Goal: Book appointment/travel/reservation

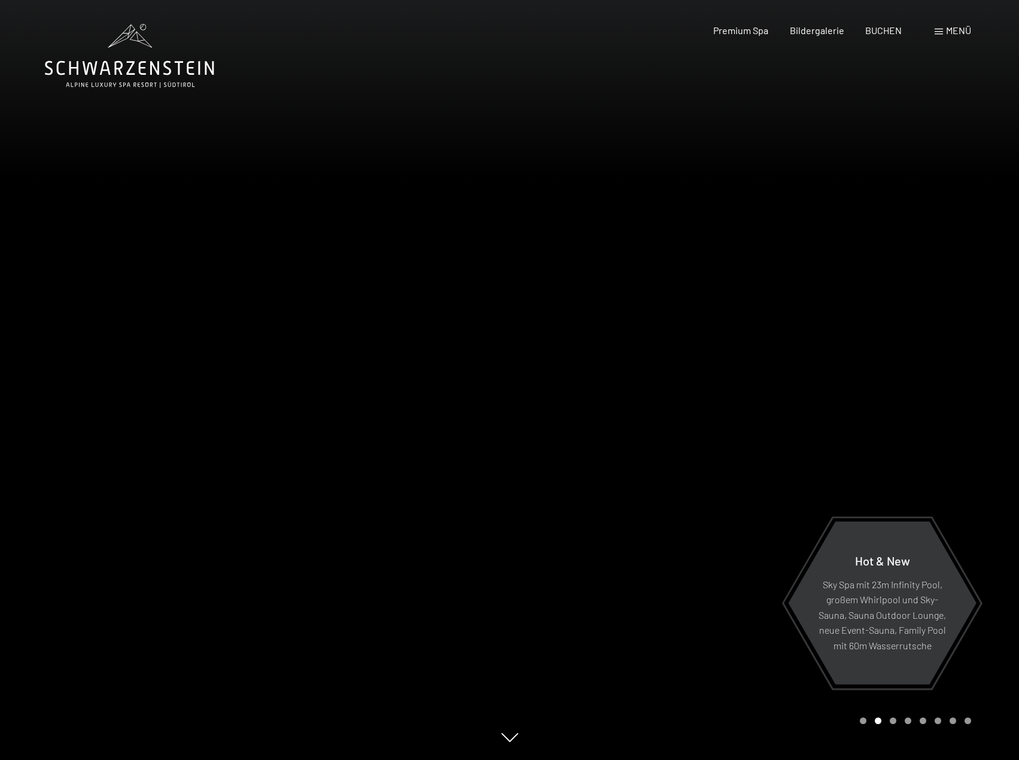
click at [942, 28] on div "Menü" at bounding box center [953, 30] width 37 height 13
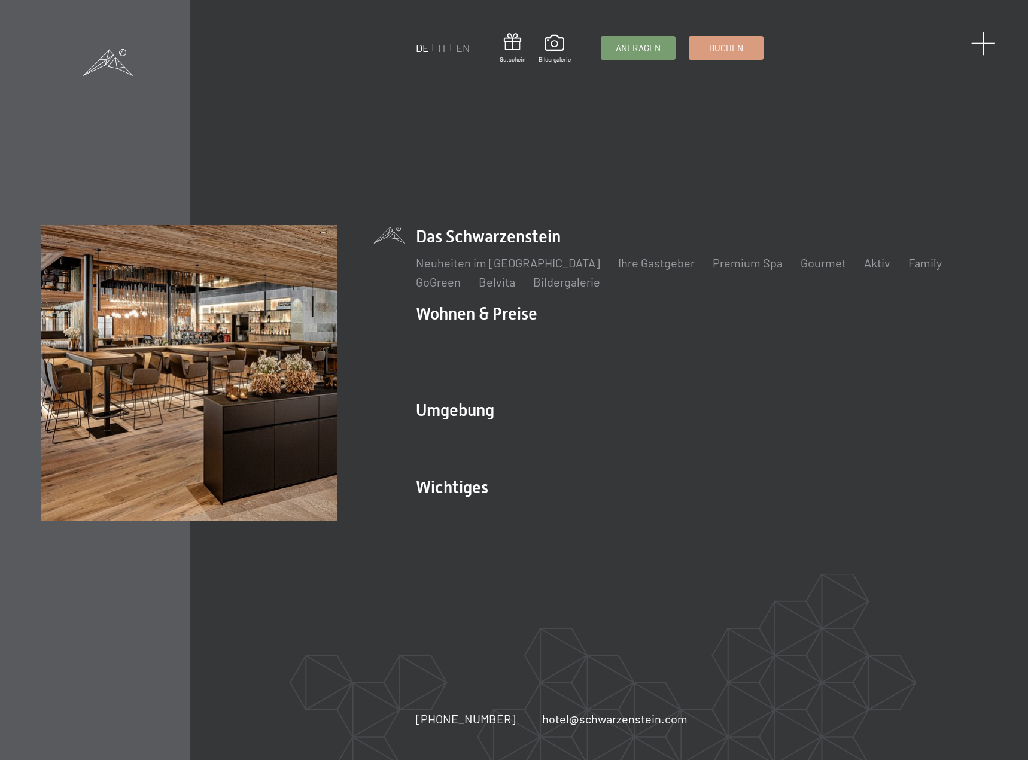
click at [982, 45] on span at bounding box center [983, 43] width 25 height 25
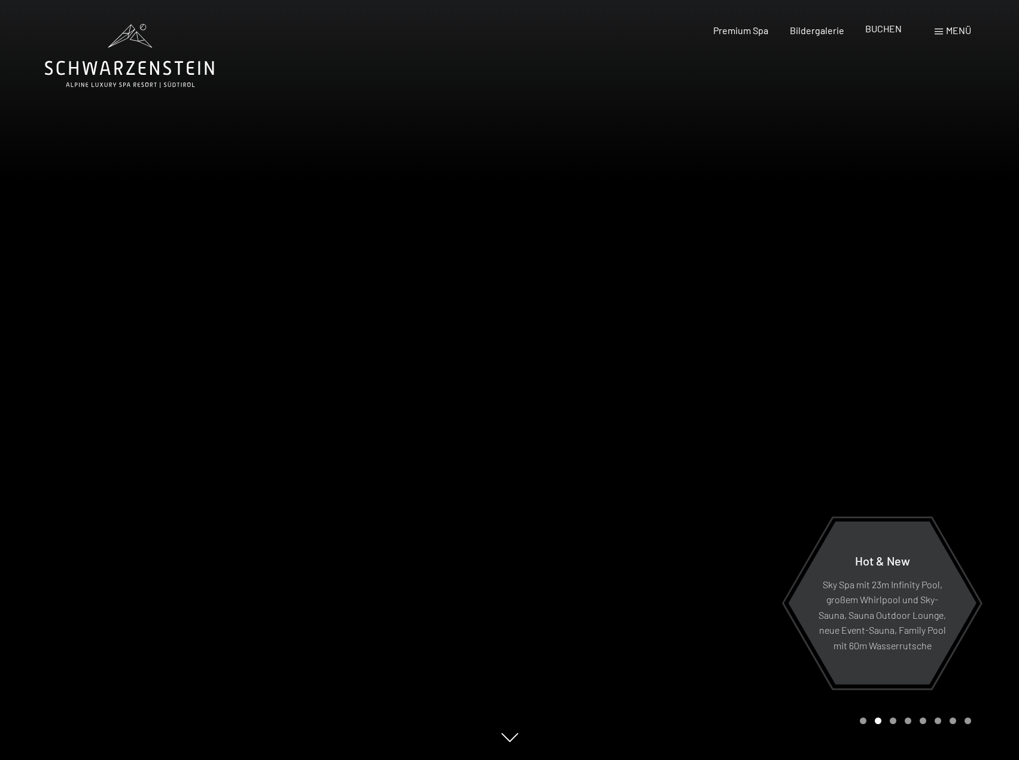
click at [894, 31] on span "BUCHEN" at bounding box center [884, 28] width 37 height 11
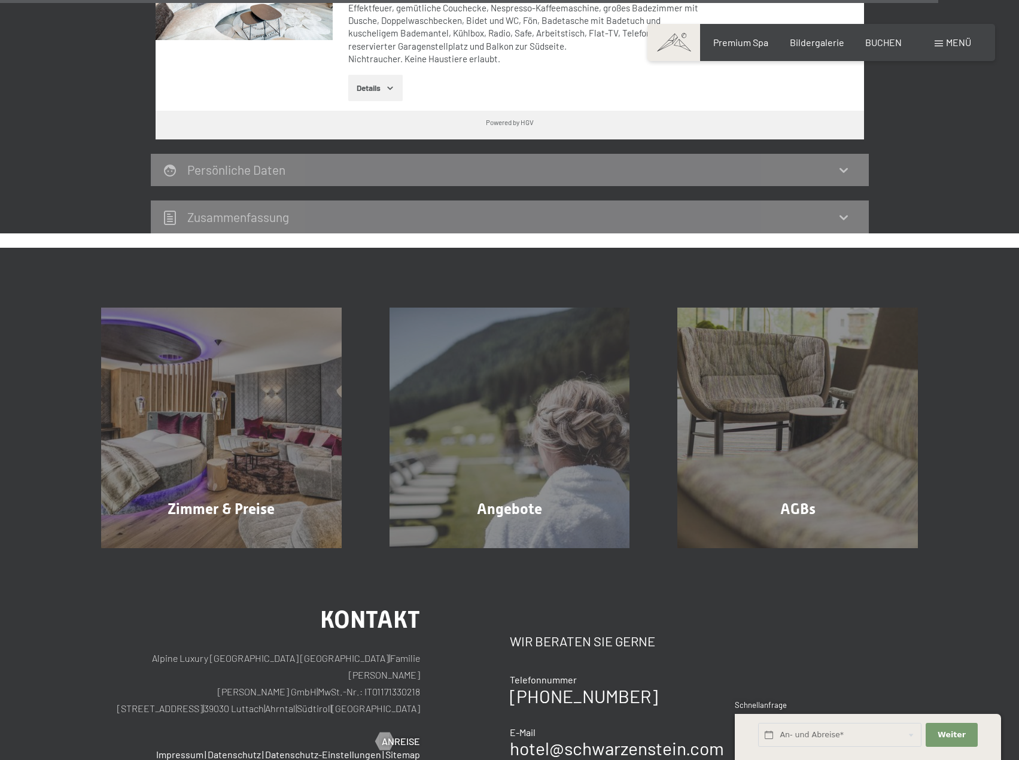
scroll to position [3591, 0]
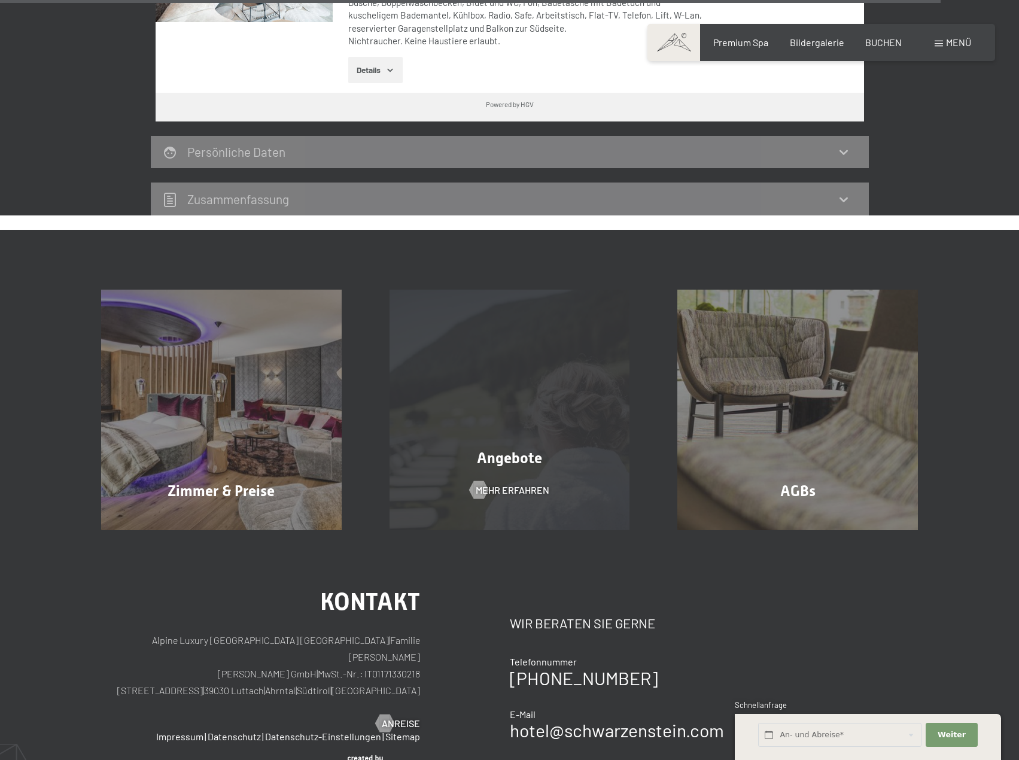
click at [489, 382] on div "Angebote Mehr erfahren" at bounding box center [510, 410] width 289 height 241
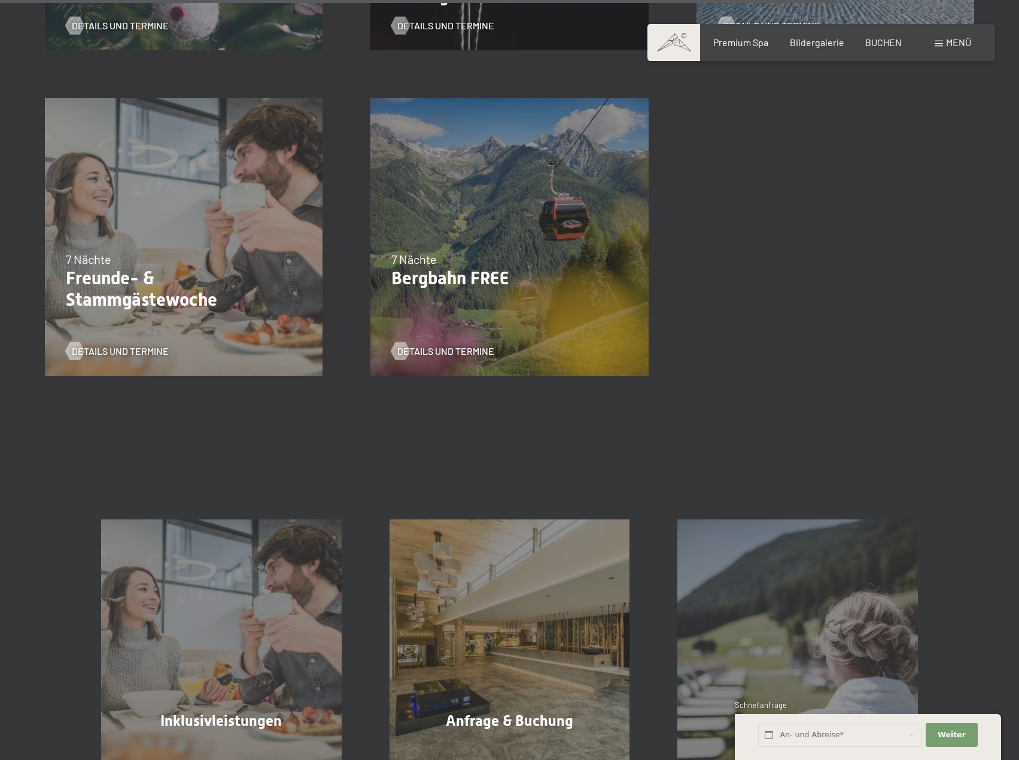
scroll to position [1556, 0]
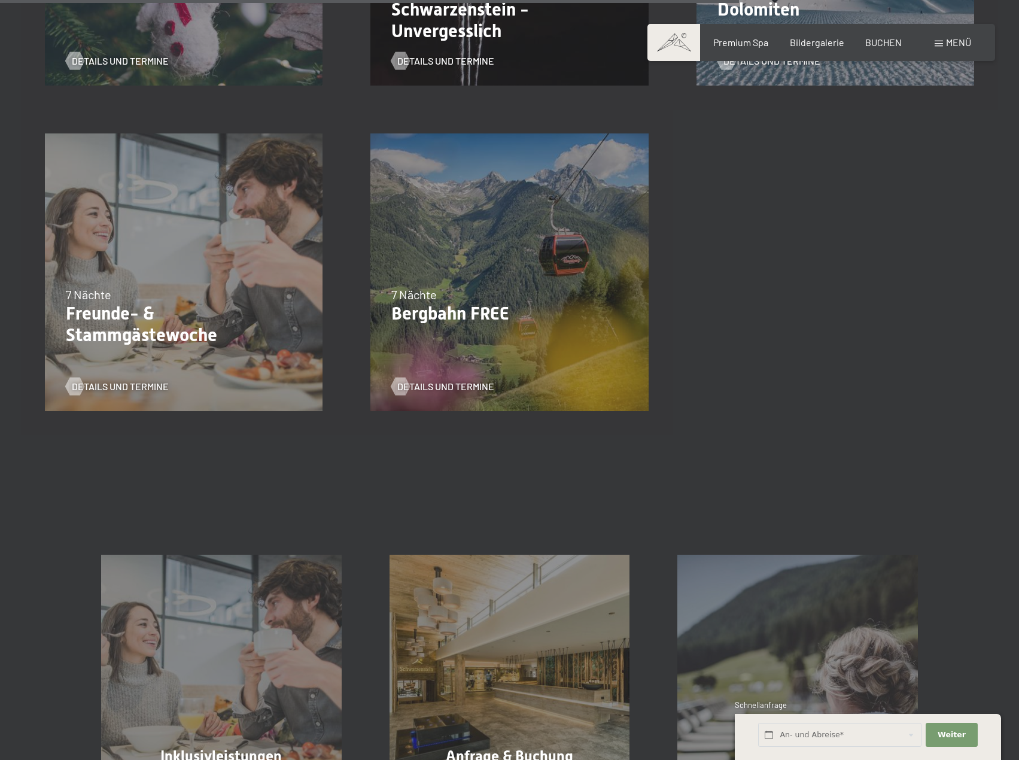
click at [245, 269] on div "28.02.–[DATE] 7 Nächte Freunde- & Stammgästewoche Details und Termine" at bounding box center [184, 273] width 326 height 326
click at [149, 384] on span "Details und Termine" at bounding box center [132, 386] width 97 height 13
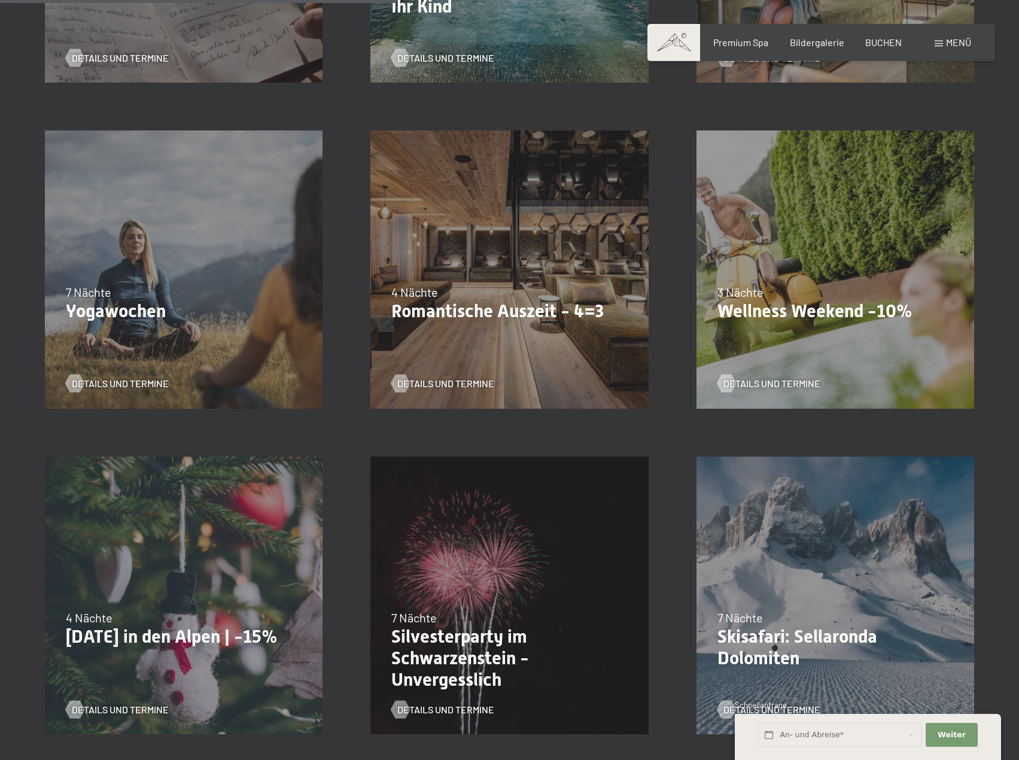
scroll to position [958, 0]
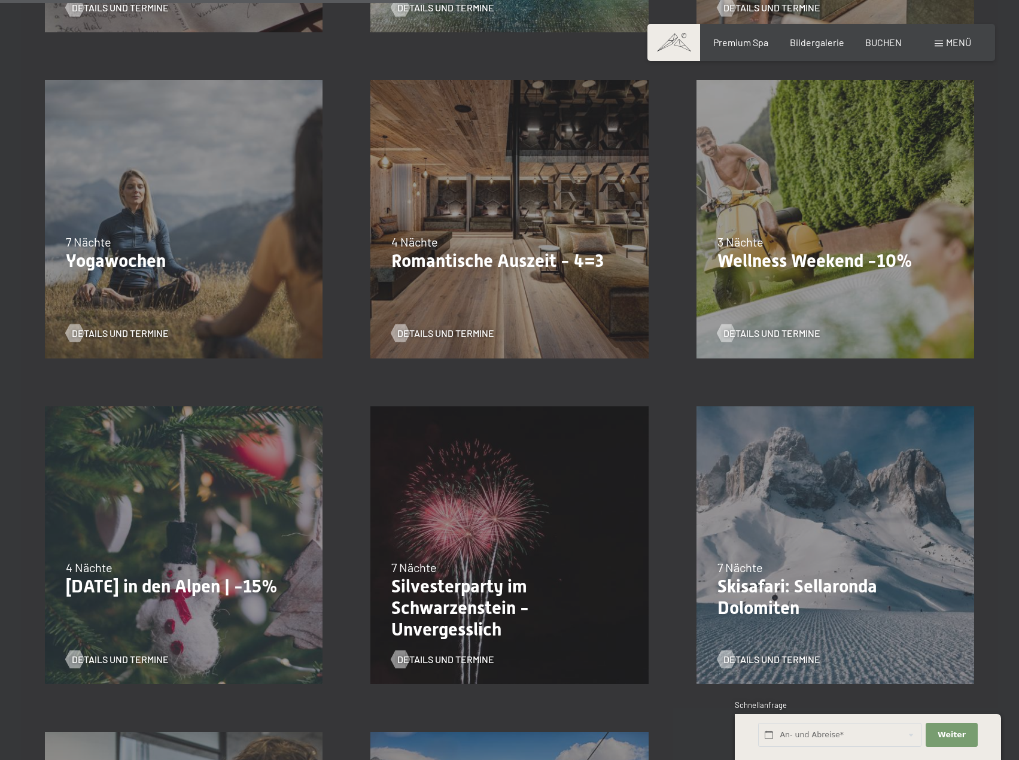
click at [563, 295] on div "09.11.–05.12.2025 08.12.–19.12.2025 11.01.–23.01.2026 08.03.–27.03.2026 29.03.–…" at bounding box center [510, 219] width 326 height 326
click at [442, 337] on span "Details und Termine" at bounding box center [457, 333] width 97 height 13
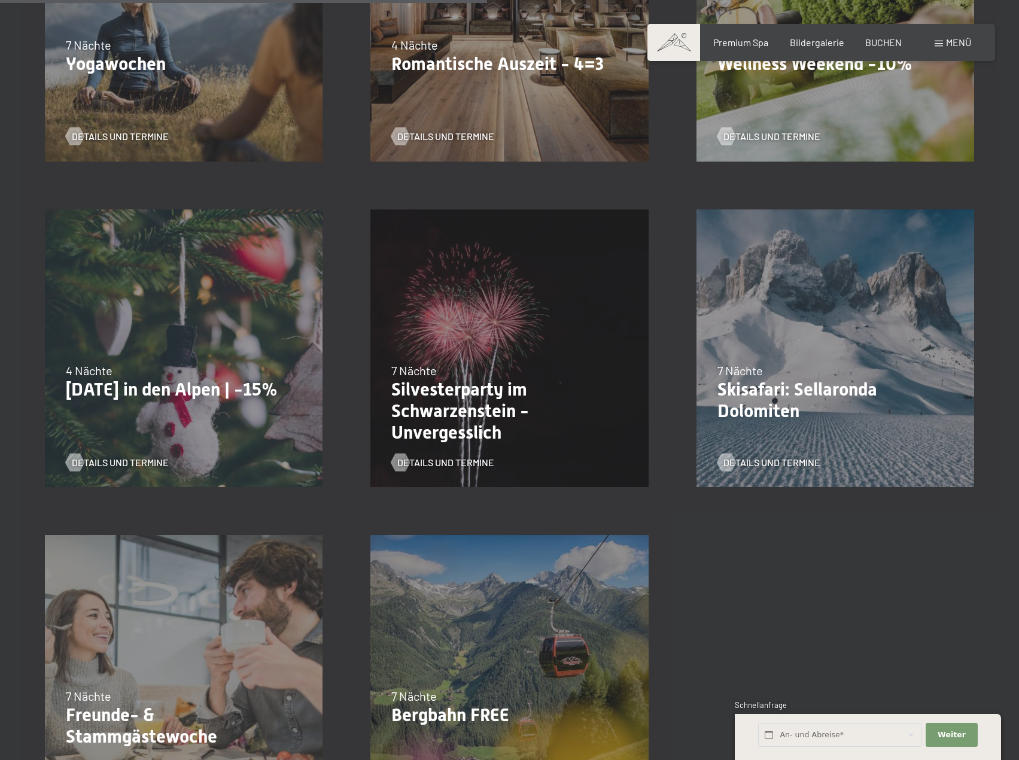
scroll to position [1254, 0]
